Goal: Transaction & Acquisition: Subscribe to service/newsletter

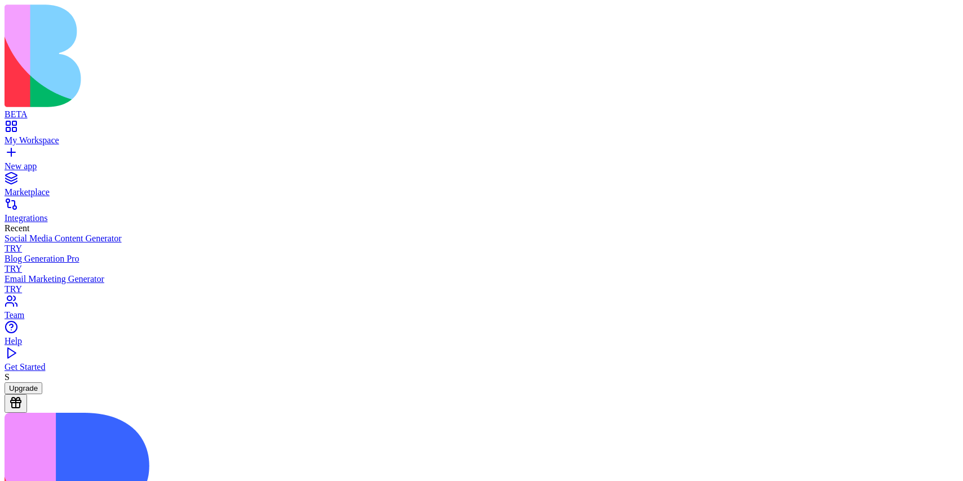
scroll to position [39, 0]
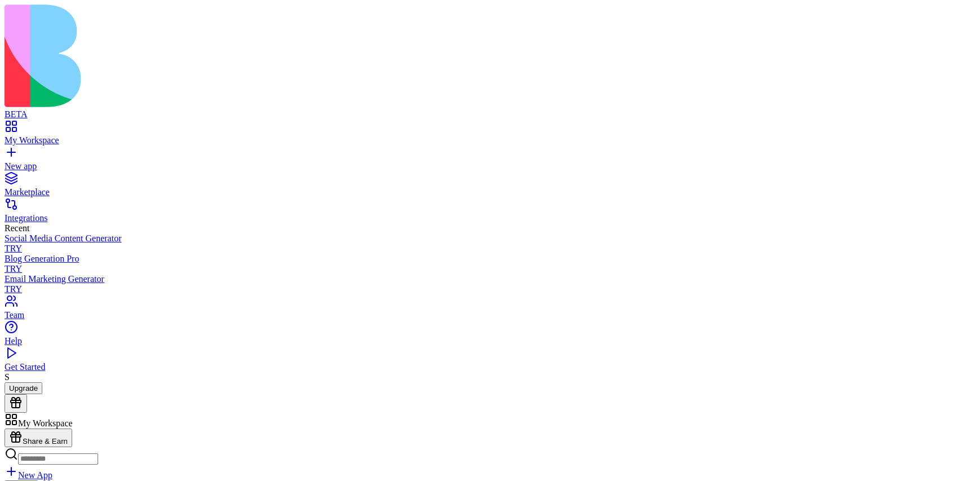
click at [42, 394] on button "Upgrade" at bounding box center [24, 388] width 38 height 12
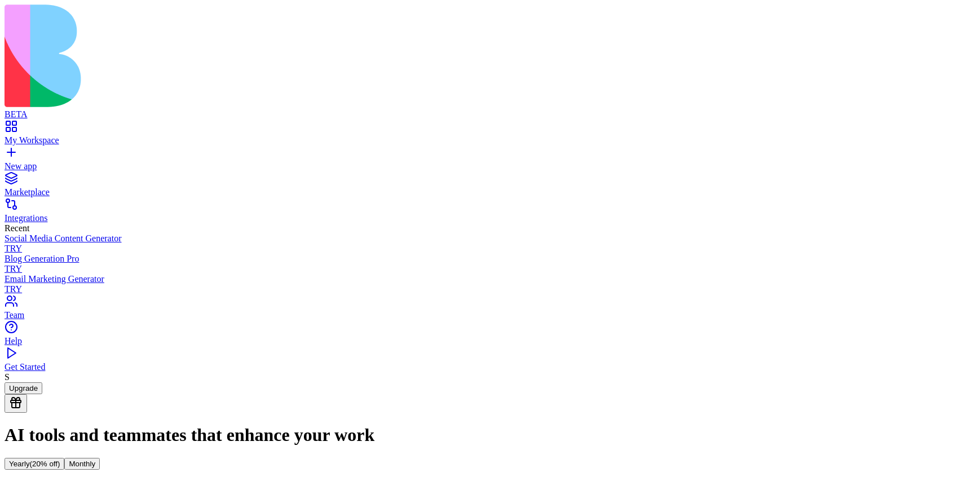
scroll to position [11, 0]
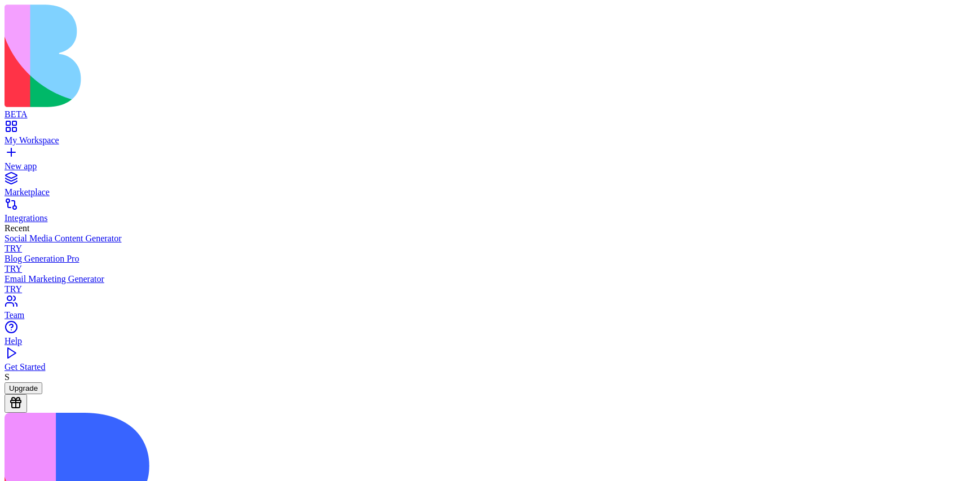
scroll to position [21, 0]
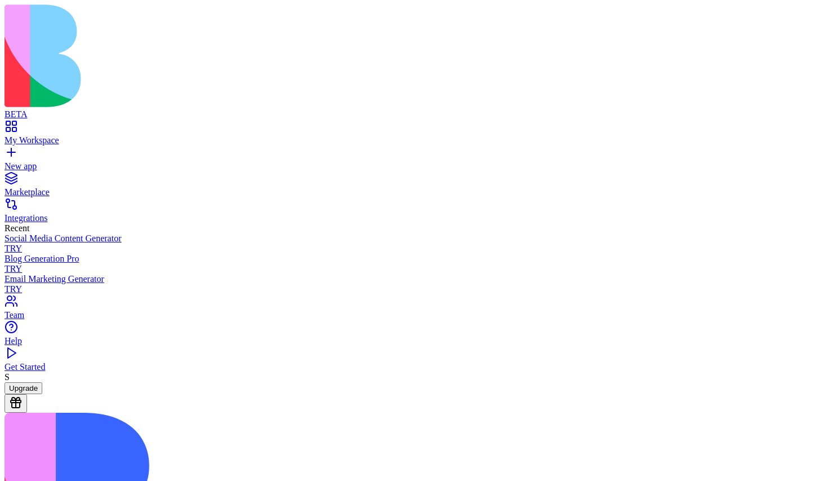
scroll to position [0, 0]
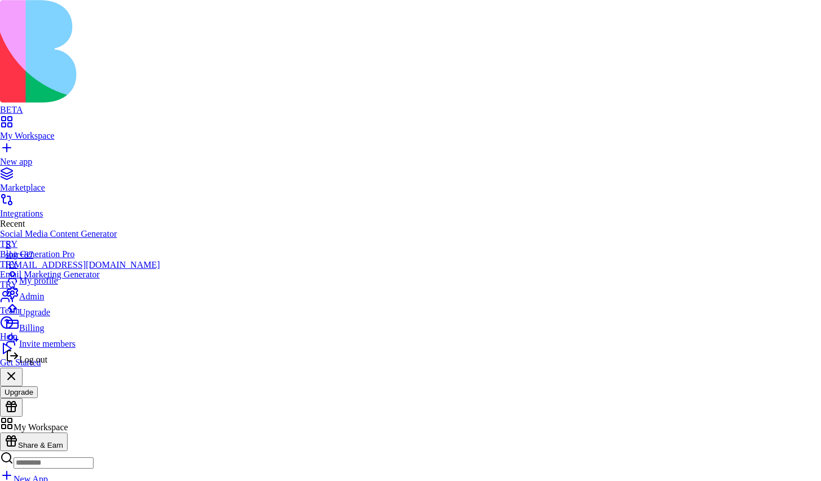
click at [47, 364] on span "Log out" at bounding box center [33, 359] width 28 height 10
